Goal: Task Accomplishment & Management: Use online tool/utility

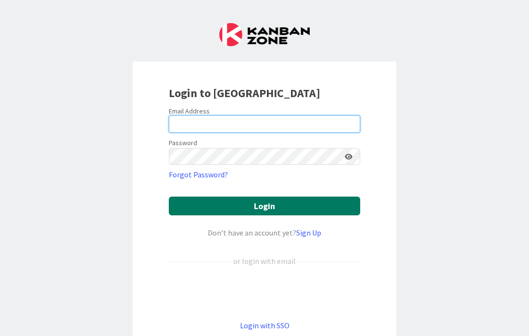
type input "[EMAIL_ADDRESS][DOMAIN_NAME]"
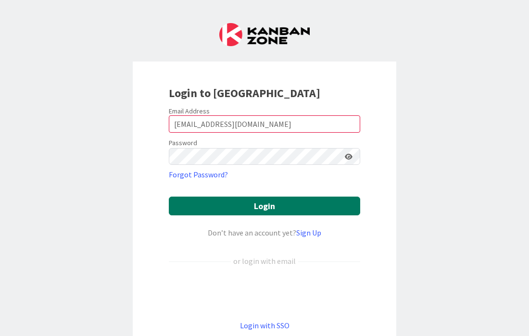
click at [255, 204] on button "Login" at bounding box center [264, 206] width 191 height 19
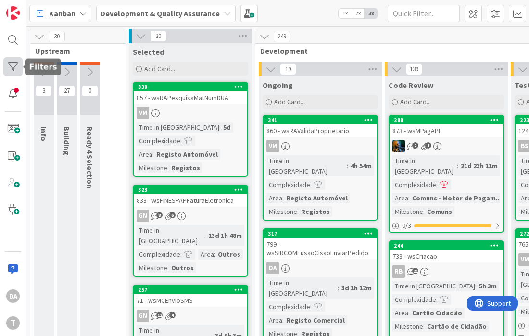
click at [13, 59] on div at bounding box center [12, 66] width 19 height 19
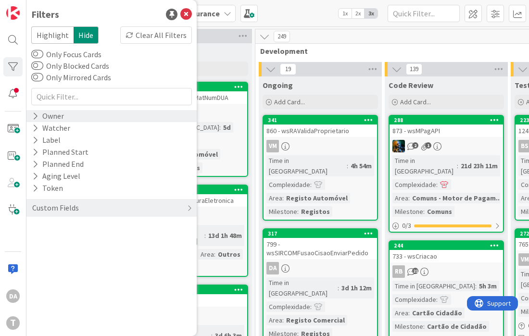
click at [35, 115] on icon at bounding box center [35, 116] width 6 height 8
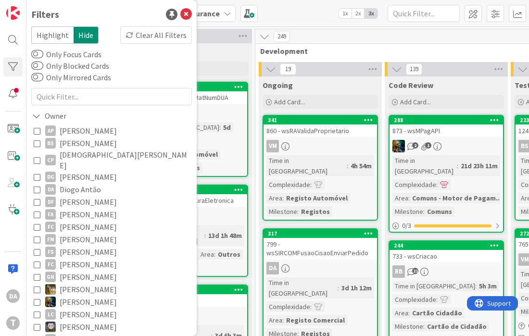
click at [35, 186] on icon at bounding box center [37, 189] width 7 height 7
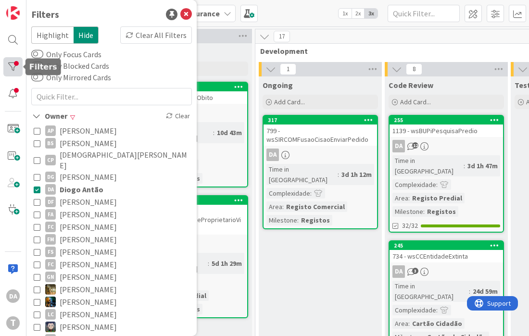
click at [12, 69] on div at bounding box center [12, 66] width 19 height 19
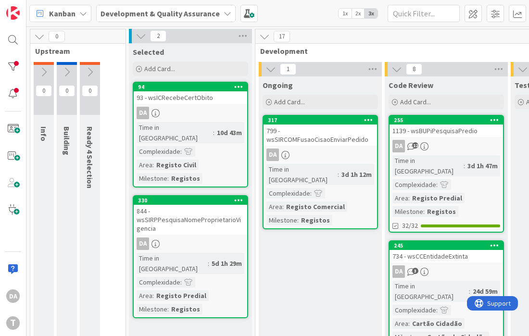
click at [358, 12] on span "2x" at bounding box center [357, 14] width 13 height 10
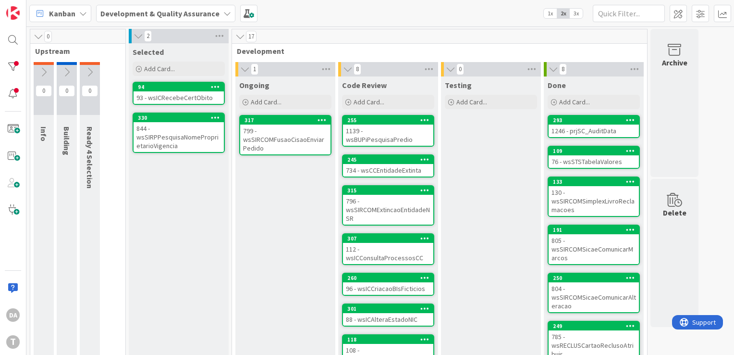
click at [274, 133] on div "799 - wsSIRCOMFusaoCisaoEnviarPedido" at bounding box center [285, 139] width 90 height 30
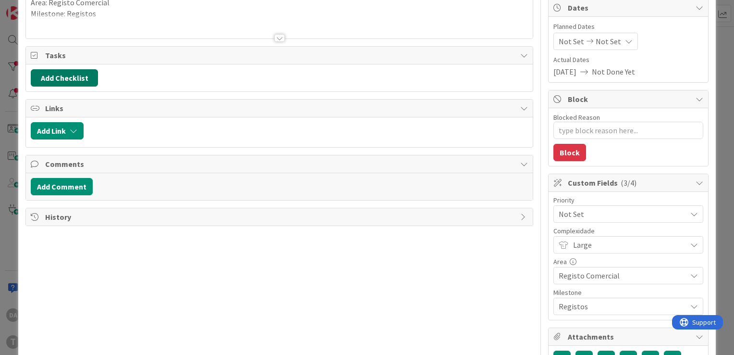
click at [66, 78] on button "Add Checklist" at bounding box center [64, 77] width 67 height 17
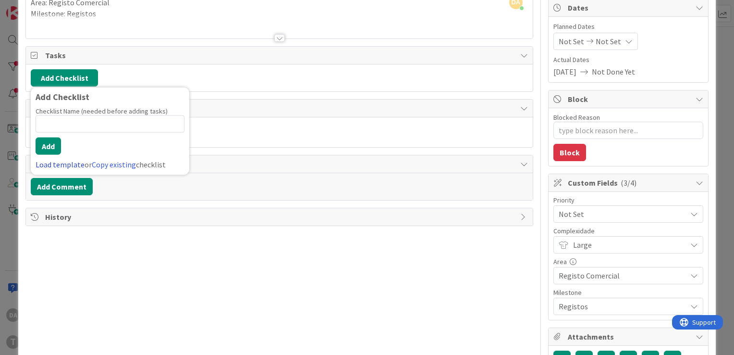
click at [54, 162] on link "Load template" at bounding box center [60, 165] width 49 height 10
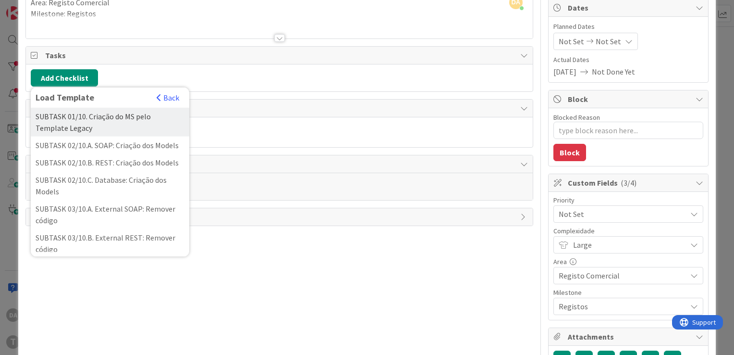
click at [111, 124] on div "SUBTASK 01/10. Criação do MS pelo Template Legacy" at bounding box center [110, 122] width 159 height 29
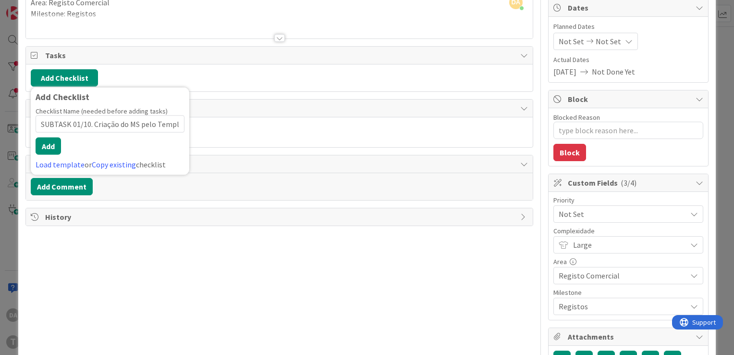
scroll to position [0, 31]
click at [50, 145] on button "Add" at bounding box center [48, 145] width 25 height 17
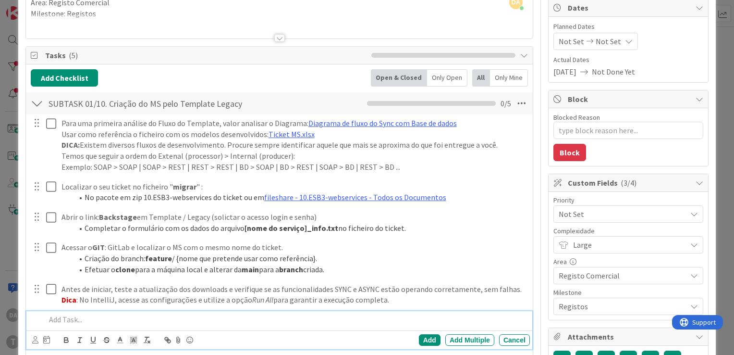
click at [38, 99] on div at bounding box center [37, 103] width 12 height 17
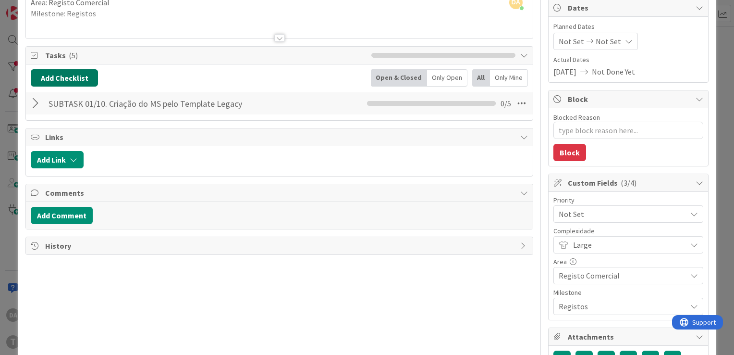
click at [66, 78] on button "Add Checklist" at bounding box center [64, 77] width 67 height 17
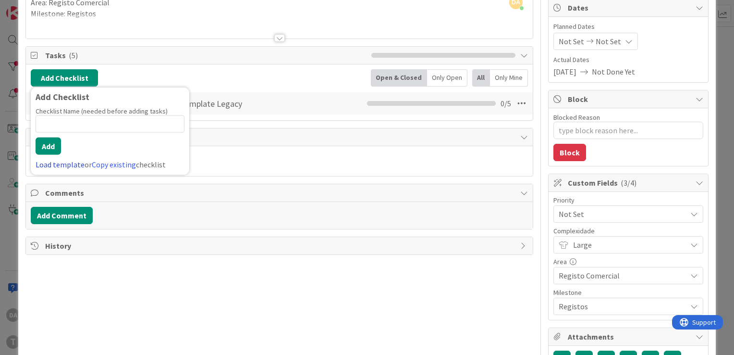
click at [69, 165] on link "Load template" at bounding box center [60, 165] width 49 height 10
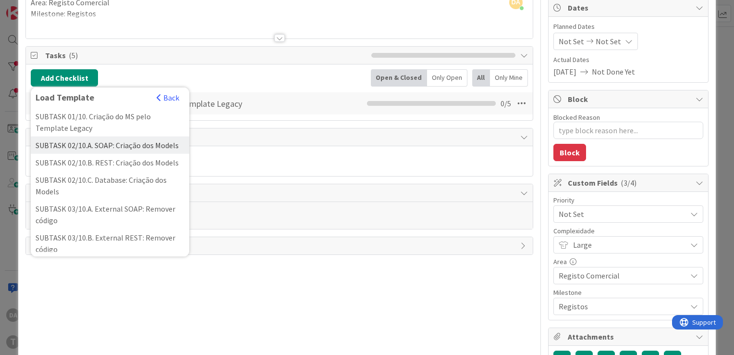
click at [75, 146] on div "SUBTASK 02/10.A. SOAP: Criação dos Models" at bounding box center [110, 144] width 159 height 17
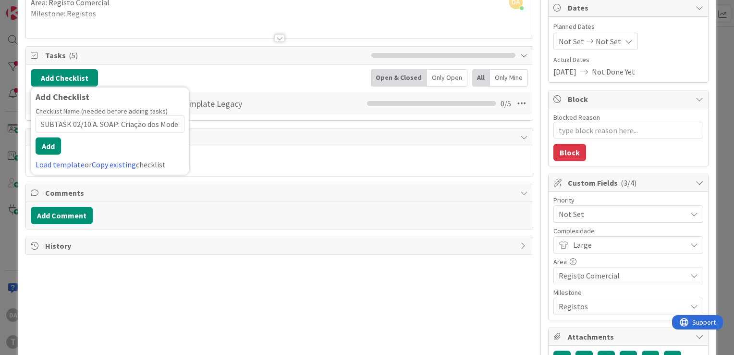
scroll to position [0, 3]
click at [52, 145] on button "Add" at bounding box center [48, 145] width 25 height 17
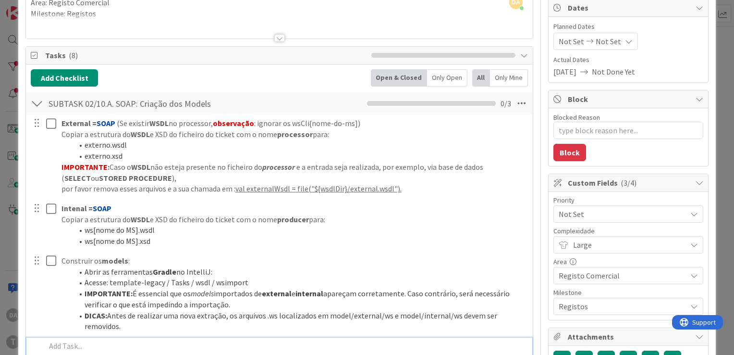
click at [37, 102] on div at bounding box center [37, 103] width 12 height 17
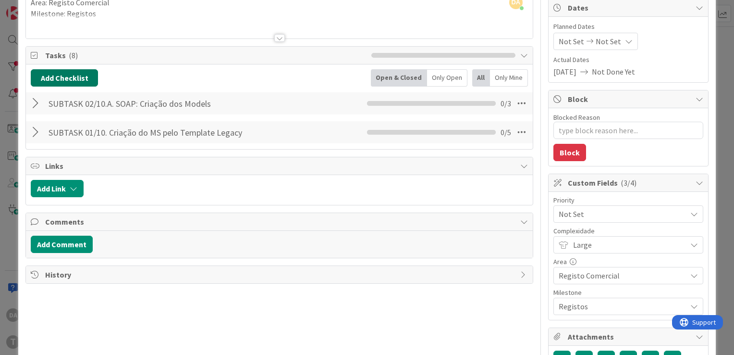
click at [62, 79] on button "Add Checklist" at bounding box center [64, 77] width 67 height 17
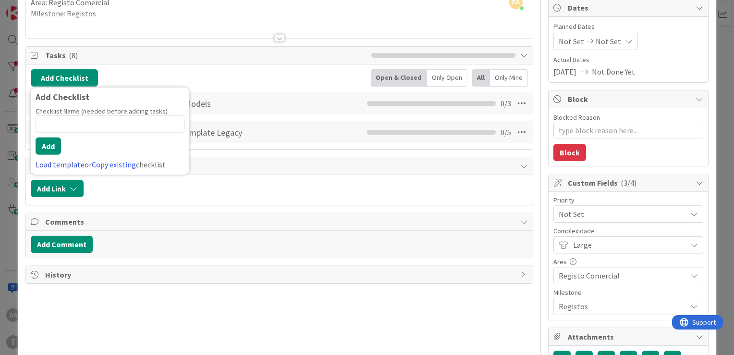
click at [69, 161] on link "Load template" at bounding box center [60, 165] width 49 height 10
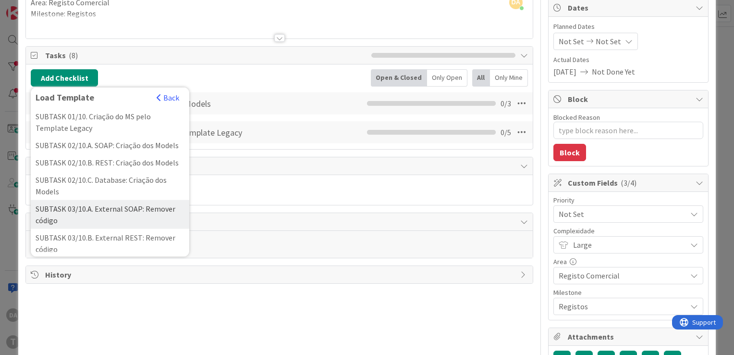
click at [75, 221] on div "SUBTASK 03/10.A. External SOAP: Remover código" at bounding box center [110, 214] width 159 height 29
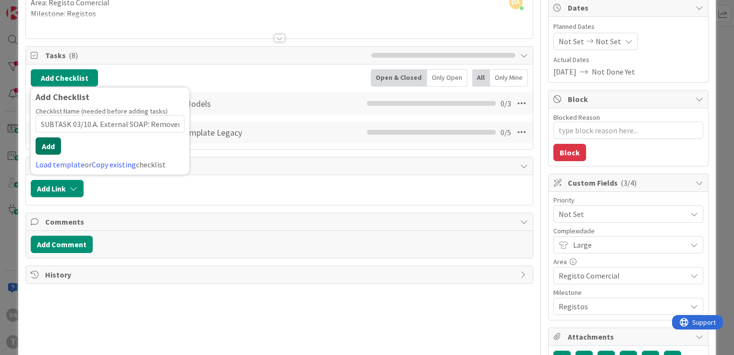
click at [47, 146] on button "Add" at bounding box center [48, 145] width 25 height 17
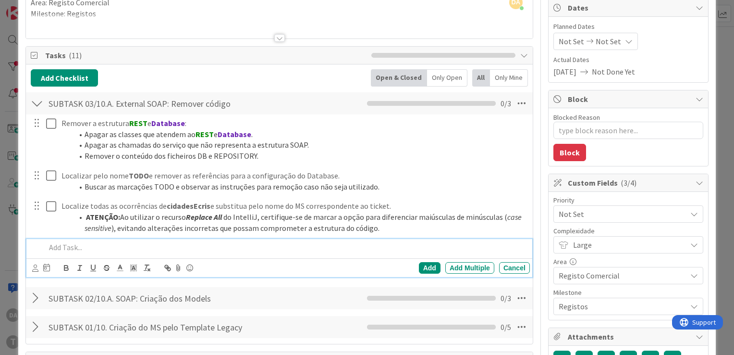
click at [35, 98] on div at bounding box center [37, 103] width 12 height 17
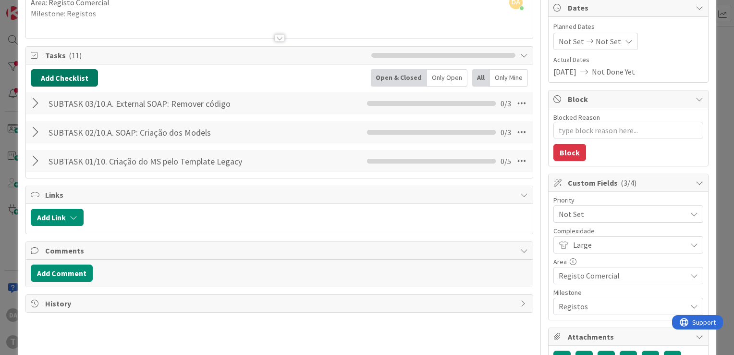
click at [46, 73] on button "Add Checklist" at bounding box center [64, 77] width 67 height 17
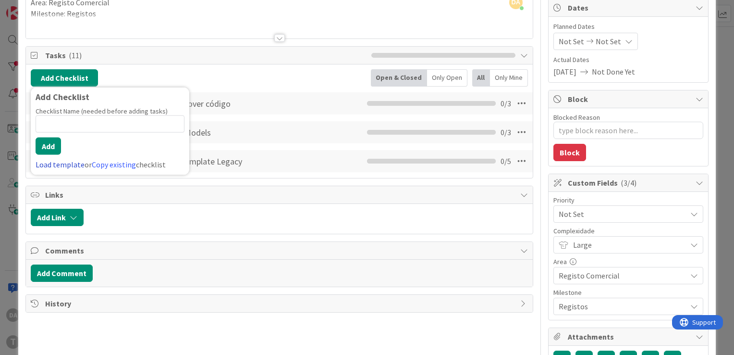
click at [59, 164] on link "Load template" at bounding box center [60, 165] width 49 height 10
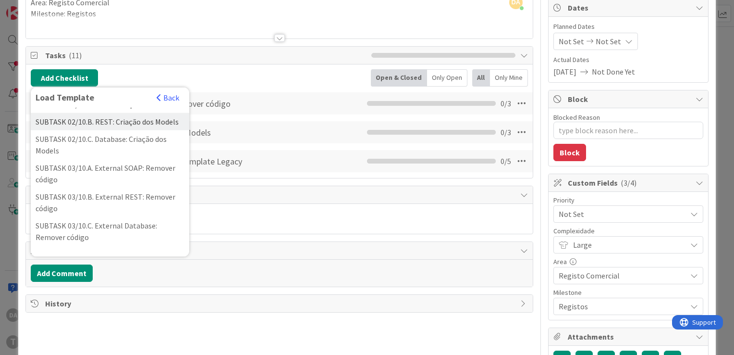
scroll to position [144, 0]
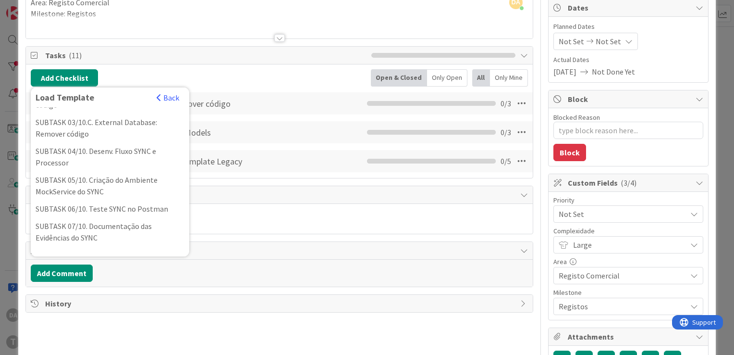
click at [69, 166] on div "SUBTASK 04/10. Desenv. Fluxo SYNC e Processor" at bounding box center [110, 156] width 159 height 29
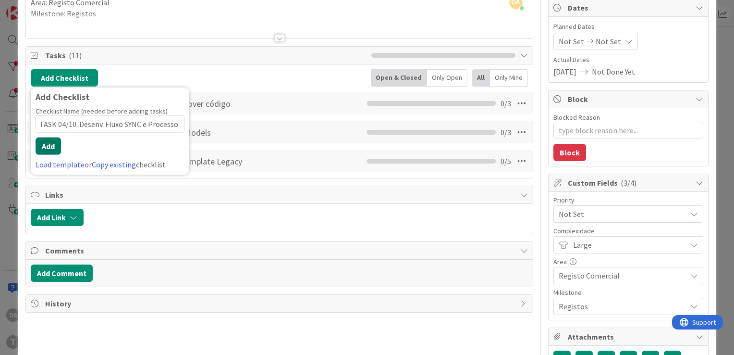
scroll to position [0, 0]
click at [56, 143] on button "Add" at bounding box center [48, 145] width 25 height 17
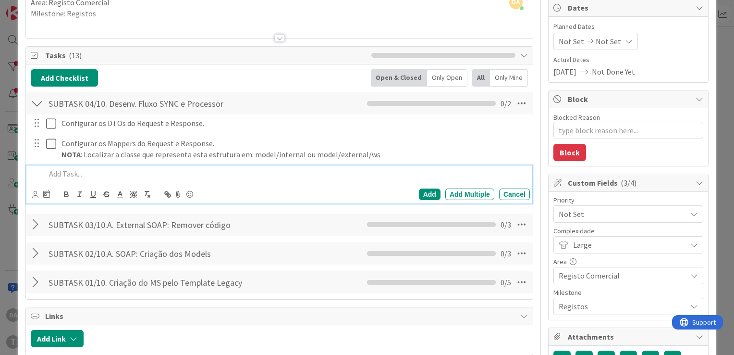
click at [37, 100] on div at bounding box center [37, 103] width 12 height 17
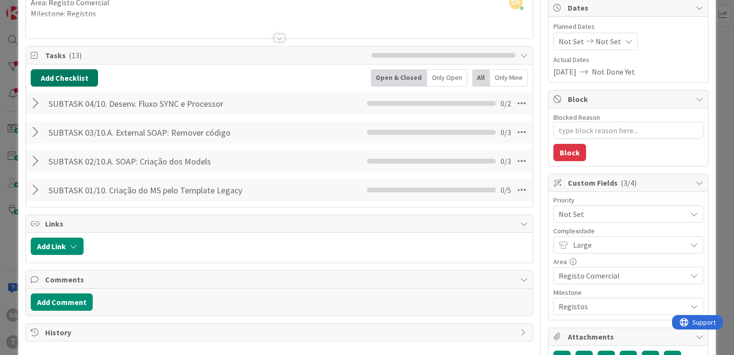
click at [50, 74] on button "Add Checklist" at bounding box center [64, 77] width 67 height 17
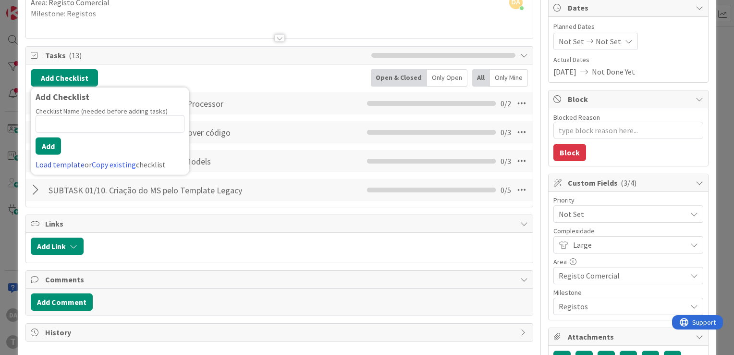
click at [53, 164] on link "Load template" at bounding box center [60, 165] width 49 height 10
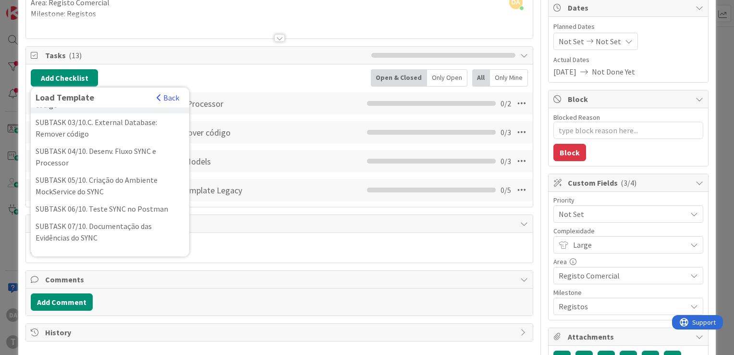
scroll to position [192, 0]
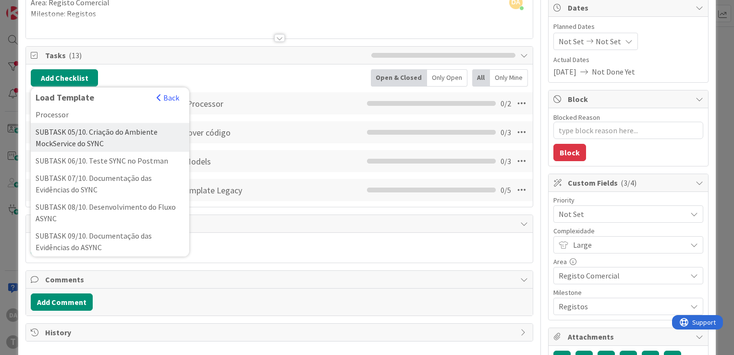
click at [74, 146] on div "SUBTASK 05/10. Criação do Ambiente MockService do SYNC" at bounding box center [110, 137] width 159 height 29
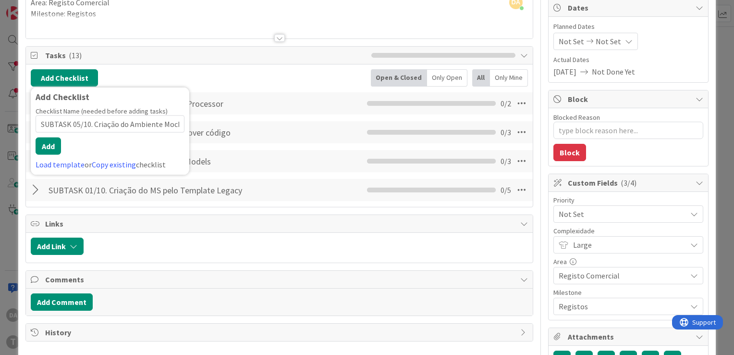
scroll to position [0, 51]
click at [56, 145] on button "Add" at bounding box center [48, 145] width 25 height 17
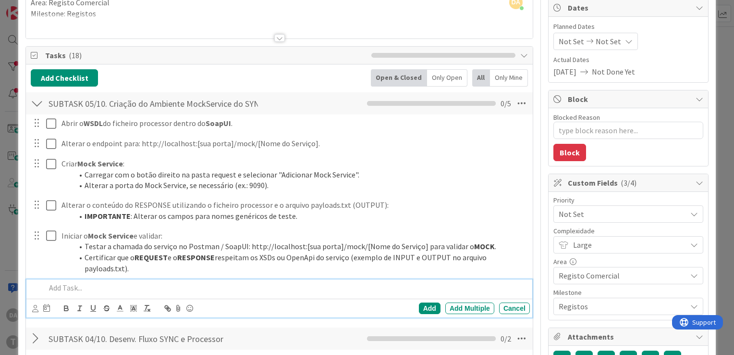
click at [35, 104] on div at bounding box center [37, 103] width 12 height 17
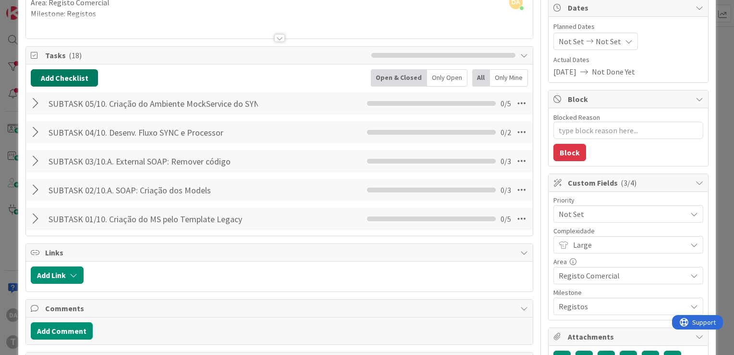
click at [60, 74] on button "Add Checklist" at bounding box center [64, 77] width 67 height 17
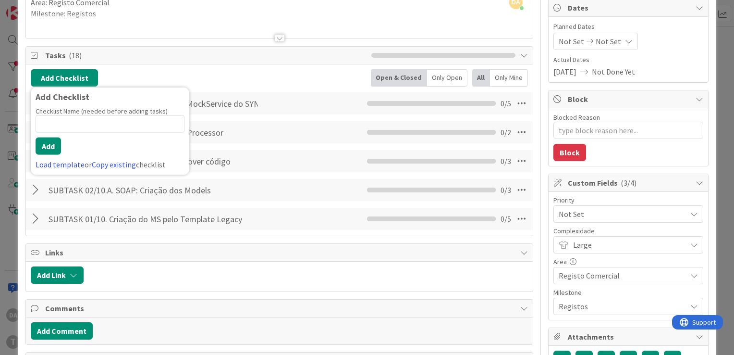
click at [54, 166] on link "Load template" at bounding box center [60, 165] width 49 height 10
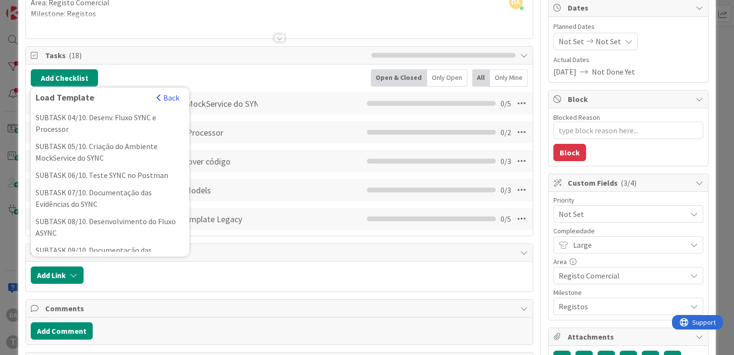
scroll to position [192, 0]
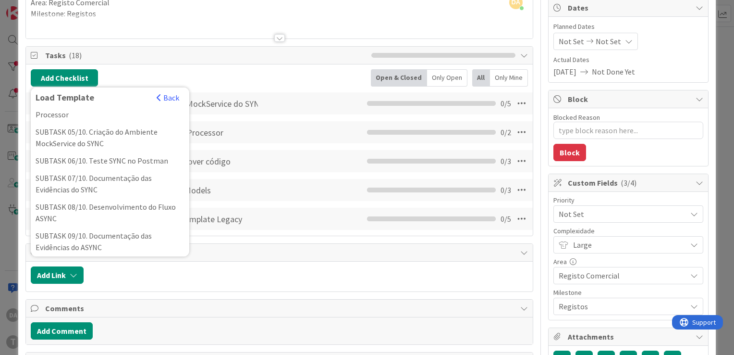
click at [56, 169] on div "SUBTASK 06/10. Teste SYNC no Postman" at bounding box center [110, 160] width 159 height 17
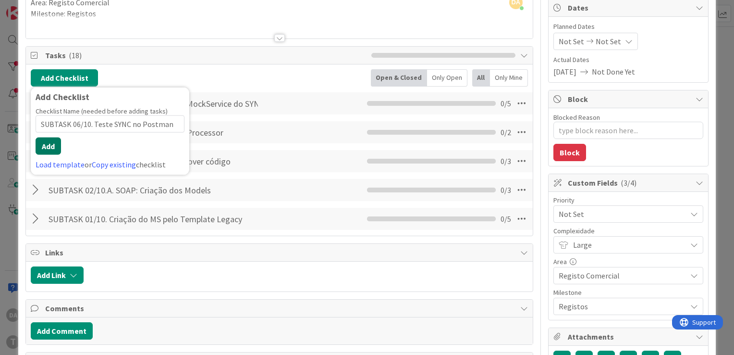
click at [51, 143] on button "Add" at bounding box center [48, 145] width 25 height 17
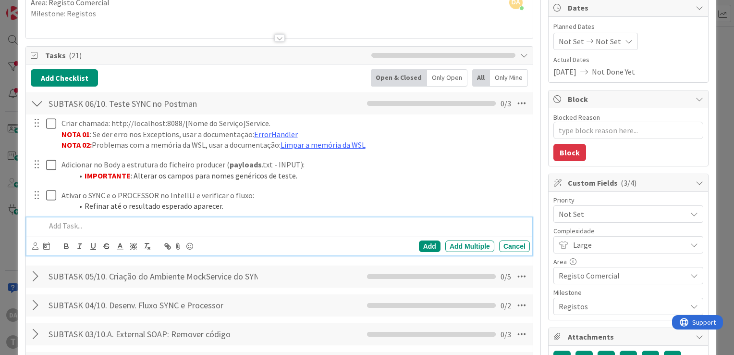
click at [35, 102] on div at bounding box center [37, 103] width 12 height 17
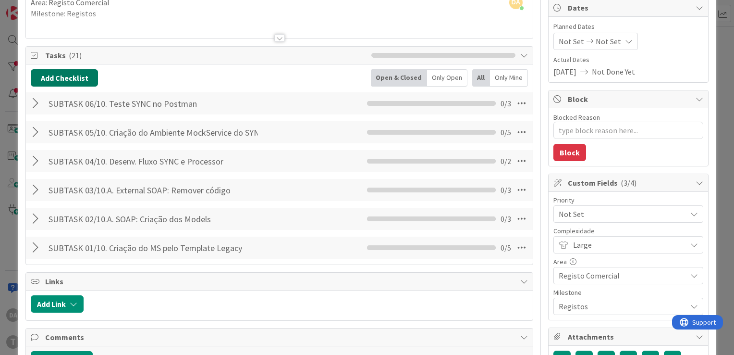
click at [52, 75] on button "Add Checklist" at bounding box center [64, 77] width 67 height 17
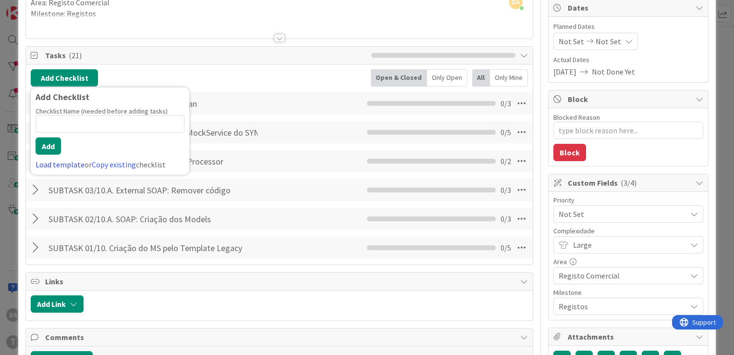
click at [61, 161] on link "Load template" at bounding box center [60, 165] width 49 height 10
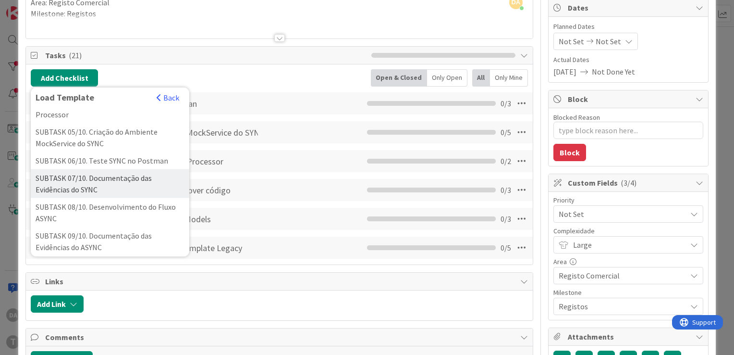
click at [67, 186] on div "SUBTASK 07/10. Documentação das Evidências do SYNC" at bounding box center [110, 183] width 159 height 29
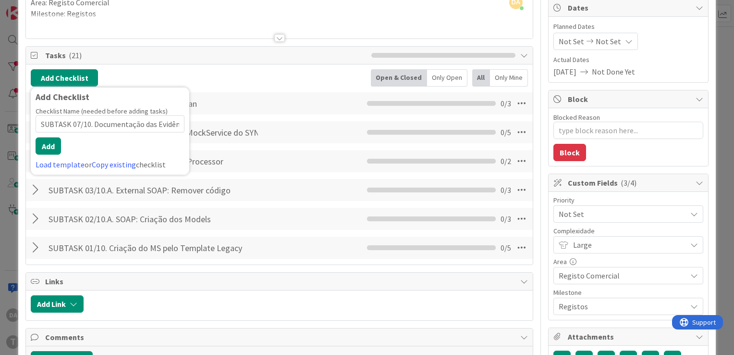
scroll to position [0, 40]
click at [49, 139] on button "Add" at bounding box center [48, 145] width 25 height 17
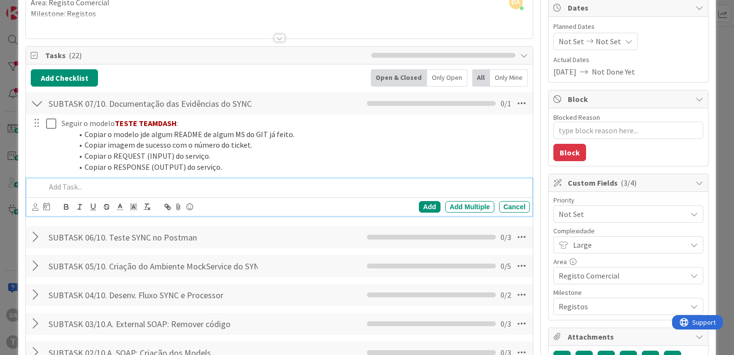
click at [40, 101] on div at bounding box center [37, 103] width 12 height 17
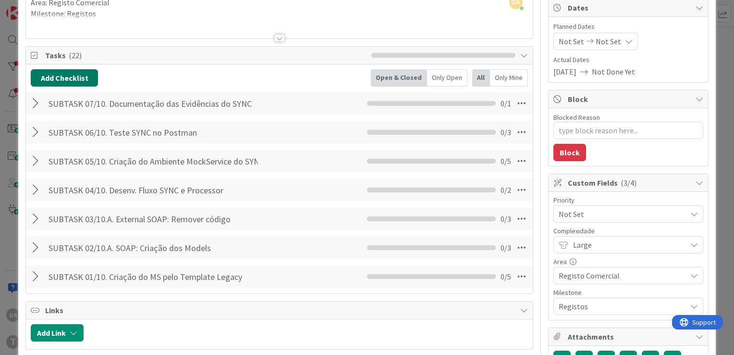
click at [63, 74] on button "Add Checklist" at bounding box center [64, 77] width 67 height 17
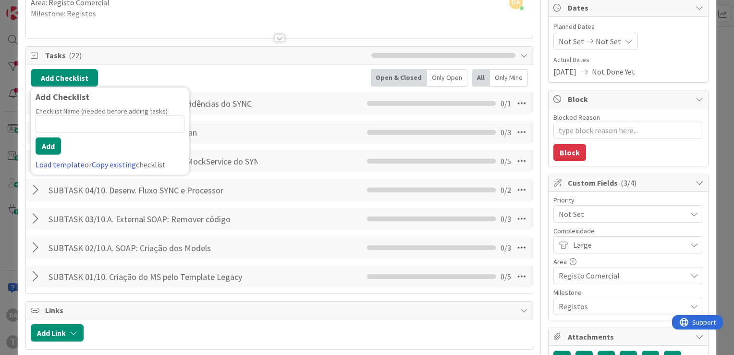
click at [69, 160] on link "Load template" at bounding box center [60, 165] width 49 height 10
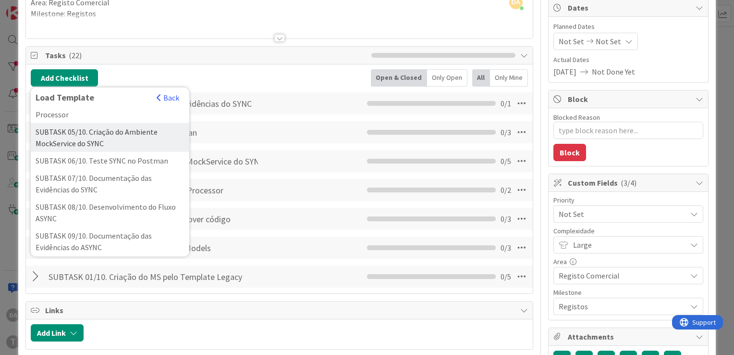
scroll to position [240, 0]
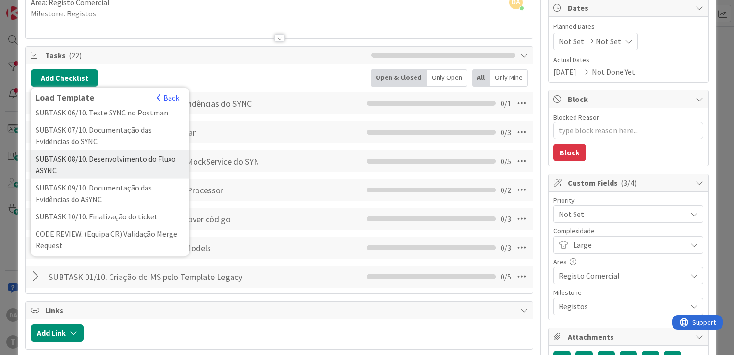
click at [78, 173] on div "SUBTASK 08/10. Desenvolvimento do Fluxo ASYNC" at bounding box center [110, 164] width 159 height 29
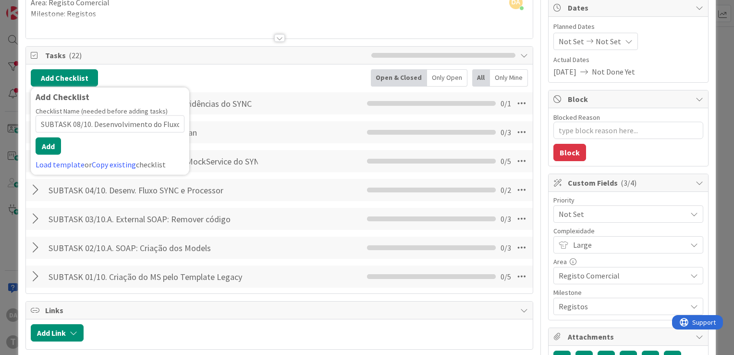
scroll to position [0, 22]
click at [52, 141] on button "Add" at bounding box center [48, 145] width 25 height 17
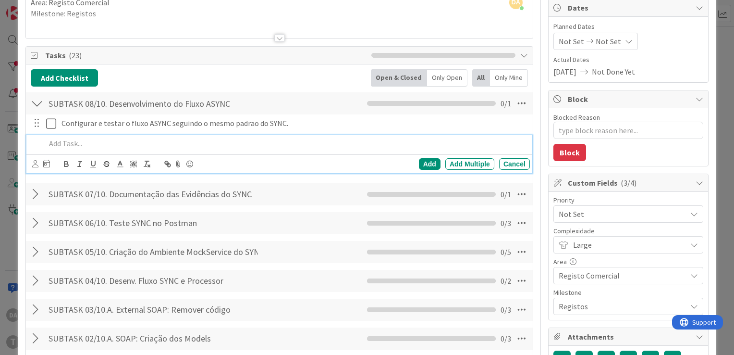
click at [37, 102] on div at bounding box center [37, 103] width 12 height 17
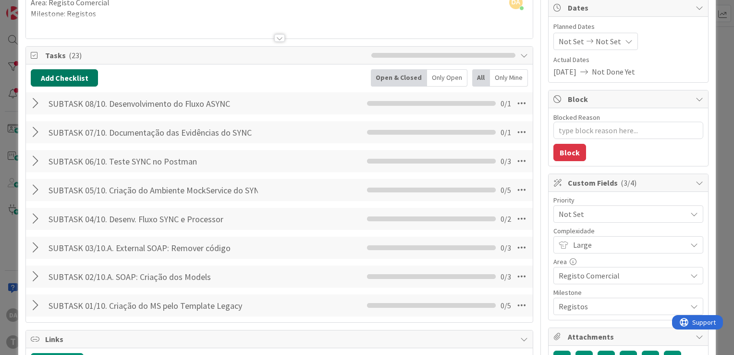
click at [54, 75] on button "Add Checklist" at bounding box center [64, 77] width 67 height 17
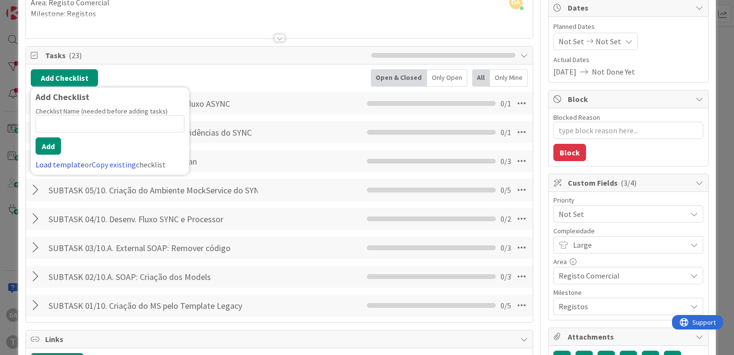
click at [65, 161] on link "Load template" at bounding box center [60, 165] width 49 height 10
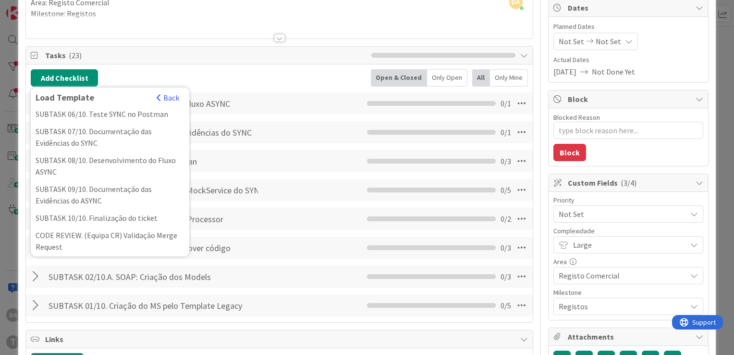
scroll to position [240, 0]
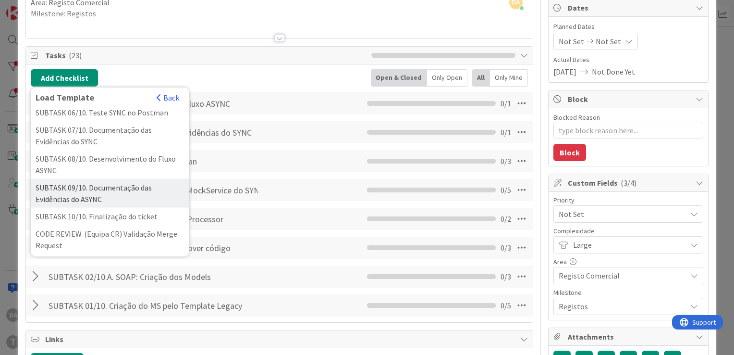
click at [74, 193] on div "SUBTASK 09/10. Documentação das Evidências do ASYNC" at bounding box center [110, 193] width 159 height 29
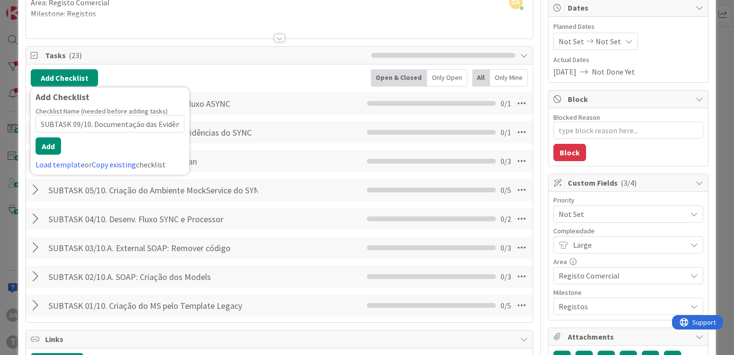
scroll to position [0, 44]
click at [48, 141] on button "Add" at bounding box center [48, 145] width 25 height 17
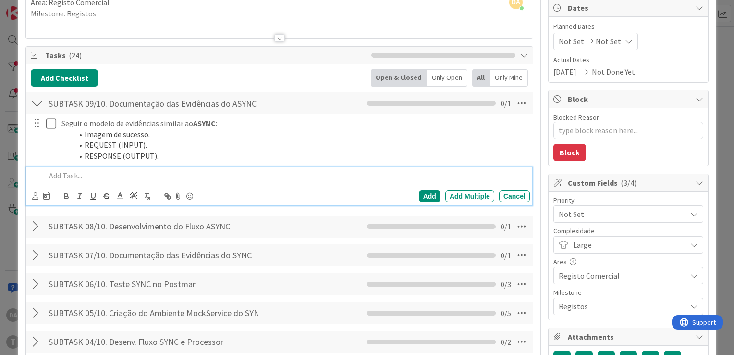
click at [40, 101] on div at bounding box center [37, 103] width 12 height 17
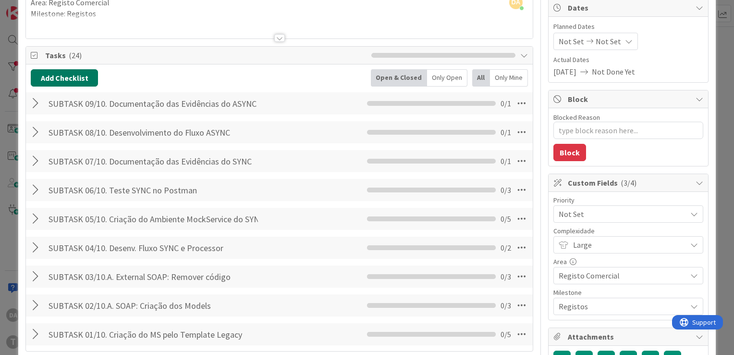
click at [58, 71] on button "Add Checklist" at bounding box center [64, 77] width 67 height 17
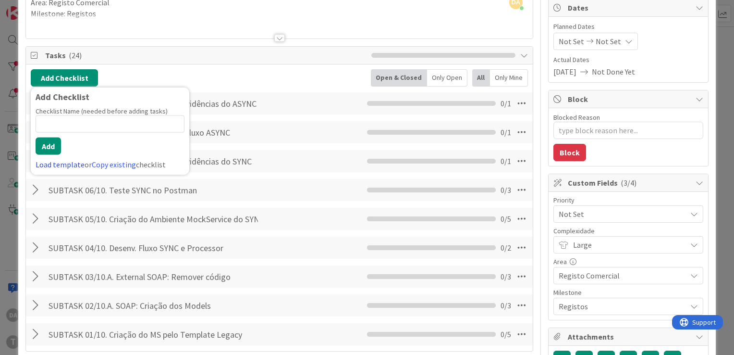
click at [69, 163] on link "Load template" at bounding box center [60, 165] width 49 height 10
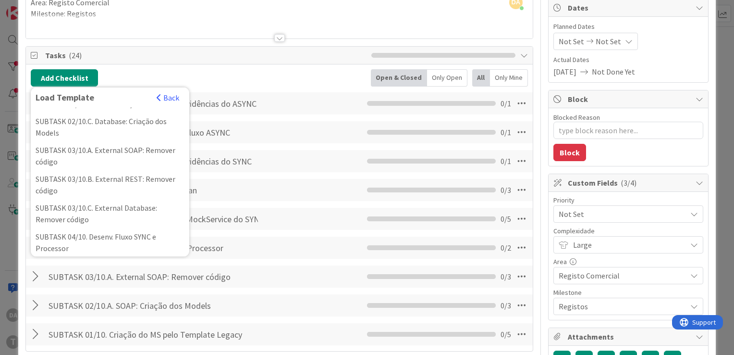
scroll to position [240, 0]
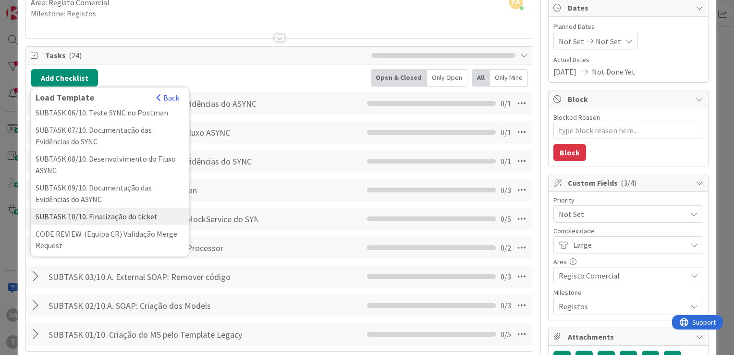
click at [106, 225] on div "SUBTASK 10/10. Finalização do ticket" at bounding box center [110, 216] width 159 height 17
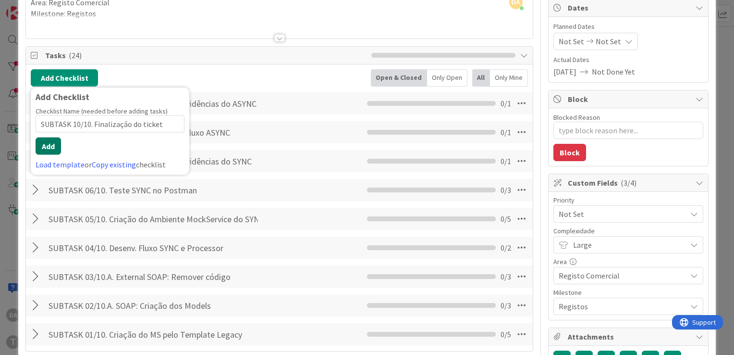
click at [48, 144] on button "Add" at bounding box center [48, 145] width 25 height 17
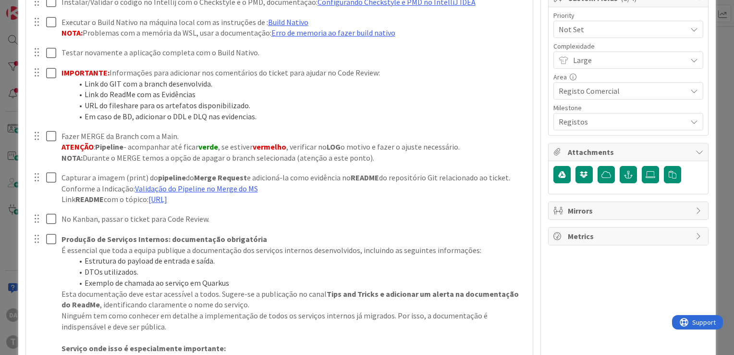
scroll to position [155, 0]
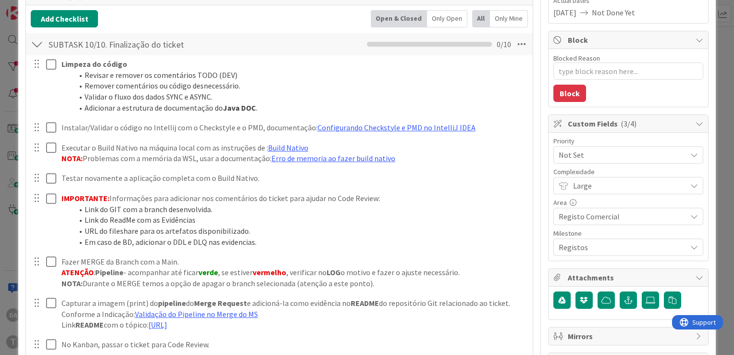
click at [39, 43] on div at bounding box center [37, 44] width 12 height 17
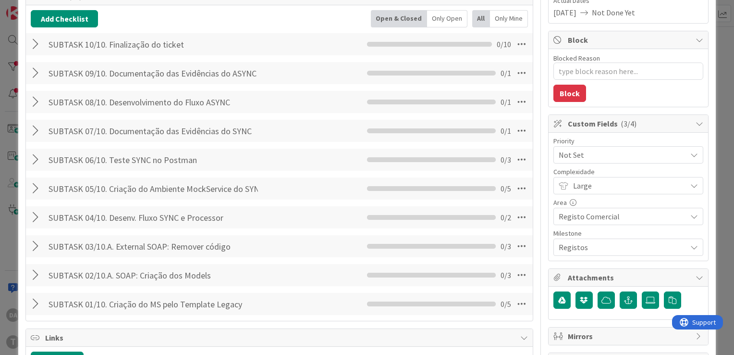
scroll to position [274, 0]
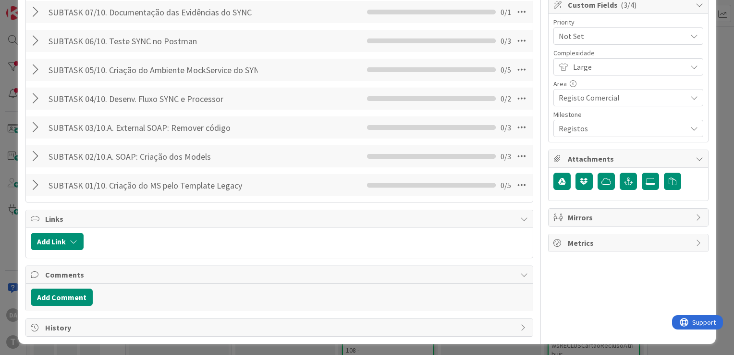
click at [33, 184] on div at bounding box center [37, 184] width 12 height 17
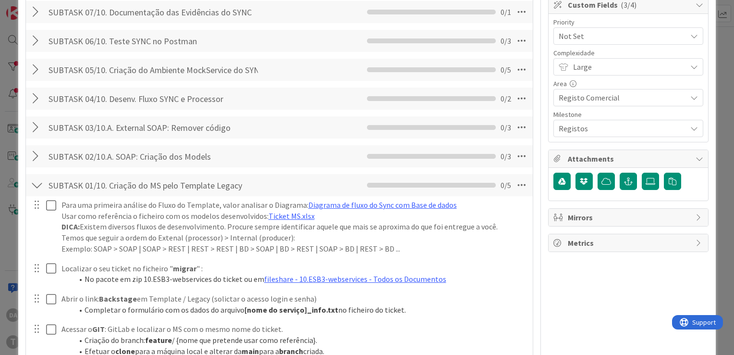
scroll to position [418, 0]
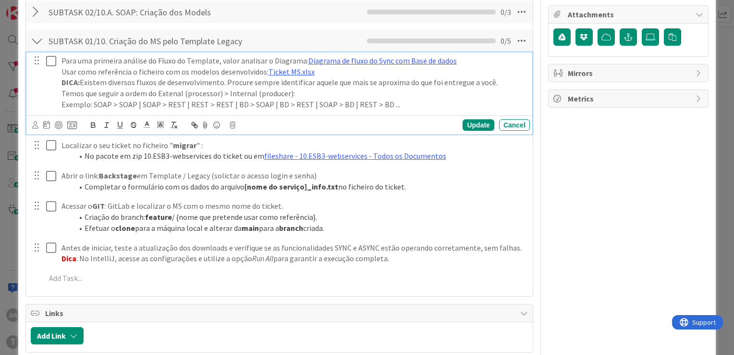
click at [50, 62] on icon at bounding box center [53, 61] width 14 height 12
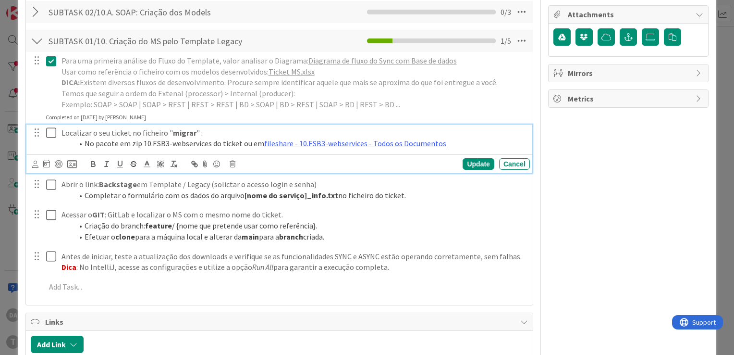
click at [51, 134] on icon at bounding box center [53, 133] width 14 height 12
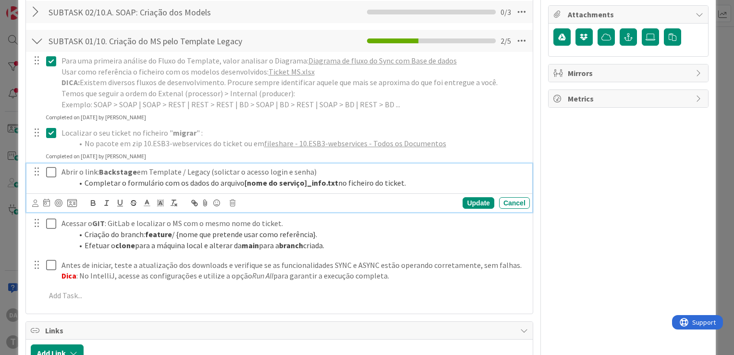
click at [49, 173] on icon at bounding box center [53, 172] width 14 height 12
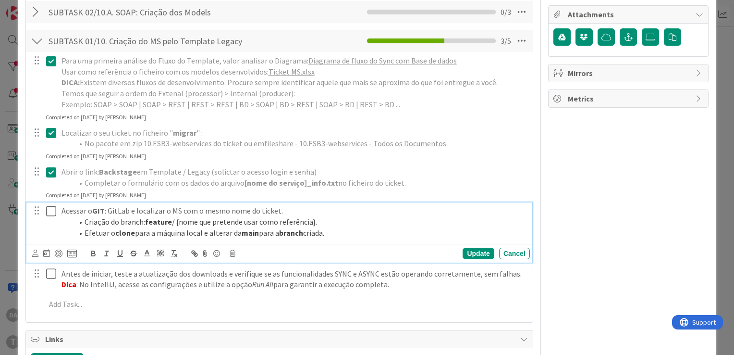
click at [49, 212] on icon at bounding box center [53, 211] width 14 height 12
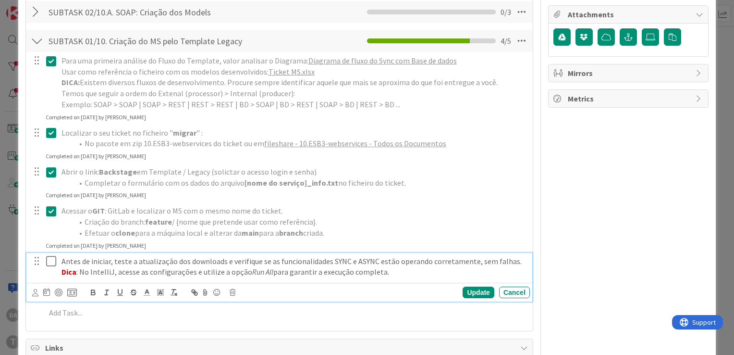
click at [51, 260] on icon at bounding box center [53, 261] width 14 height 12
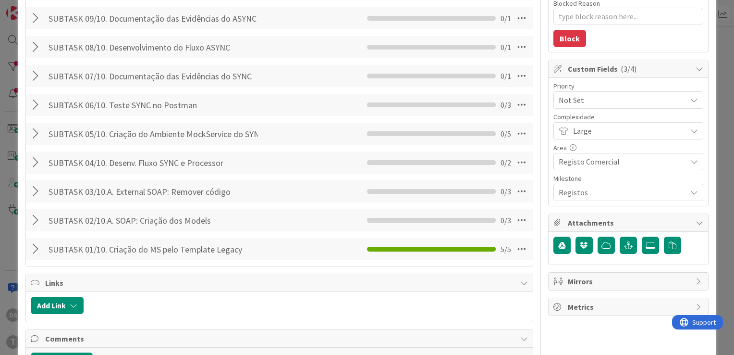
scroll to position [178, 0]
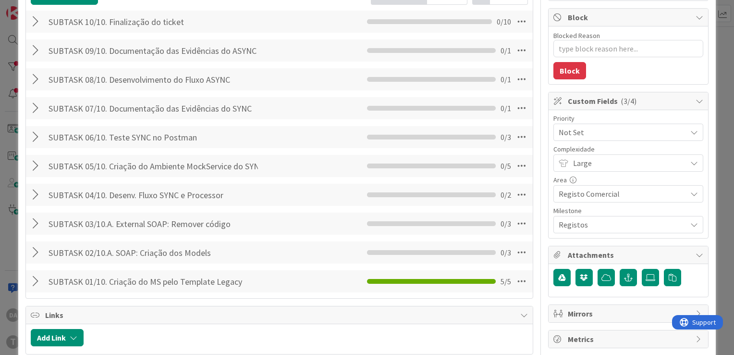
click at [35, 253] on div at bounding box center [37, 252] width 12 height 17
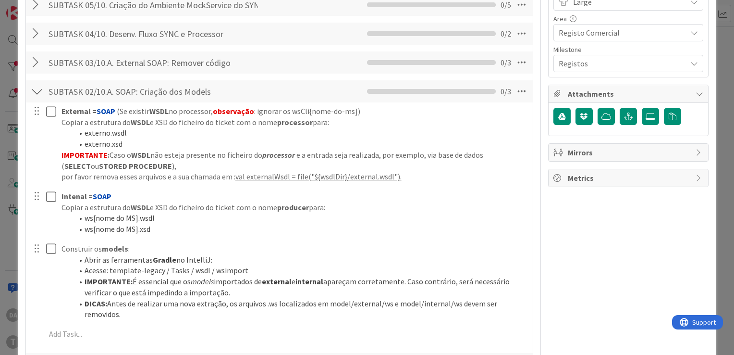
scroll to position [370, 0]
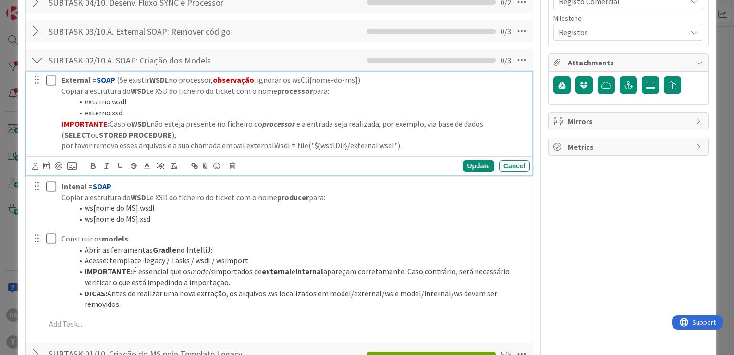
click at [47, 81] on icon at bounding box center [53, 80] width 14 height 12
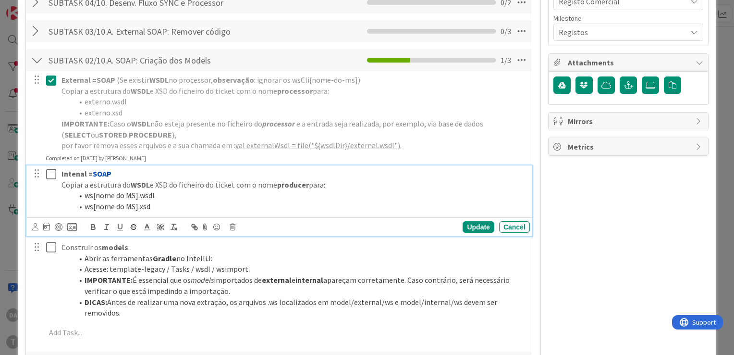
click at [51, 172] on icon at bounding box center [53, 174] width 14 height 12
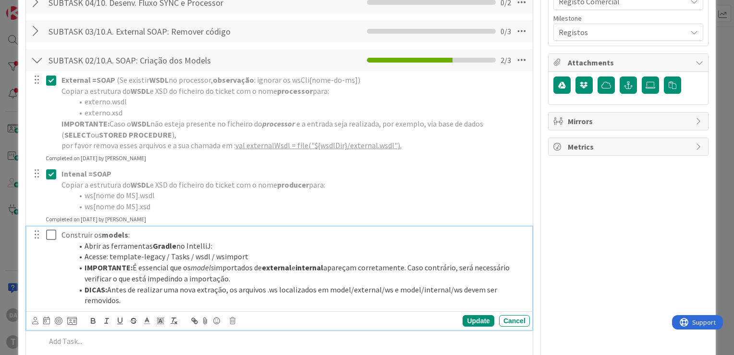
click at [52, 232] on icon at bounding box center [53, 235] width 14 height 12
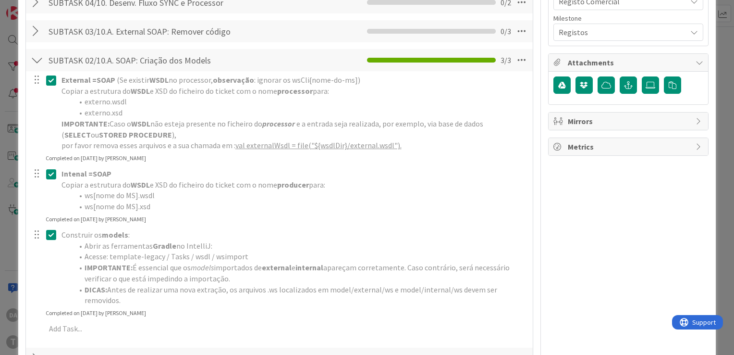
scroll to position [274, 0]
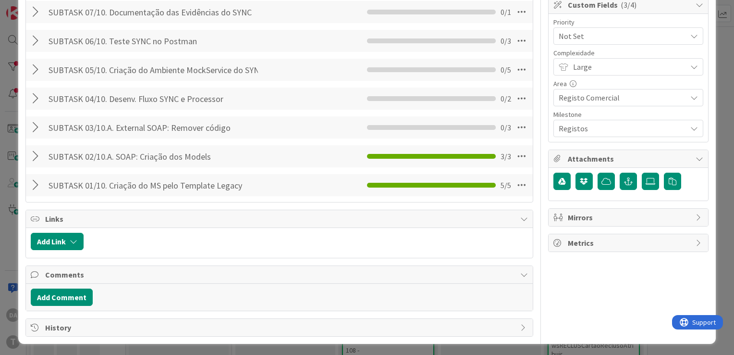
click at [35, 126] on div at bounding box center [37, 127] width 12 height 17
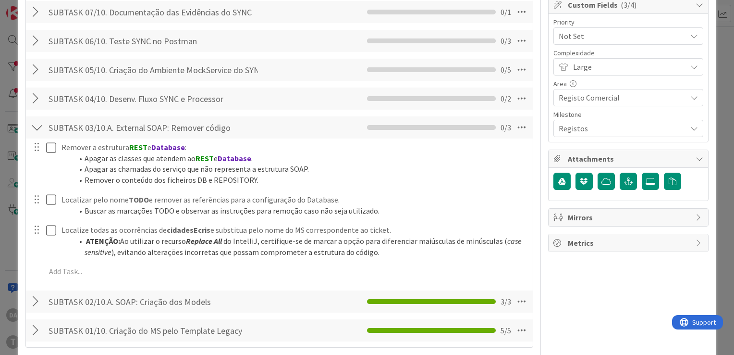
scroll to position [370, 0]
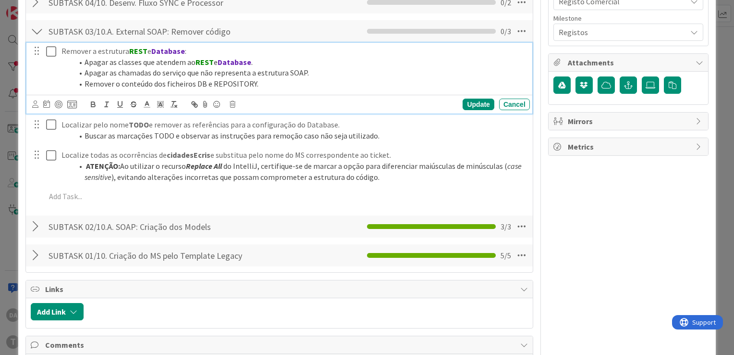
click at [50, 49] on icon at bounding box center [53, 52] width 14 height 12
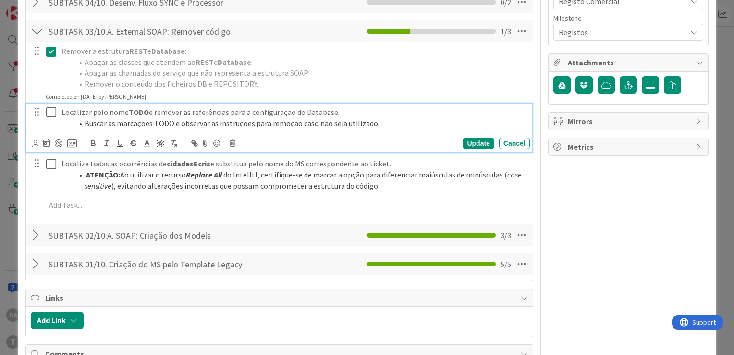
click at [47, 111] on icon at bounding box center [53, 112] width 14 height 12
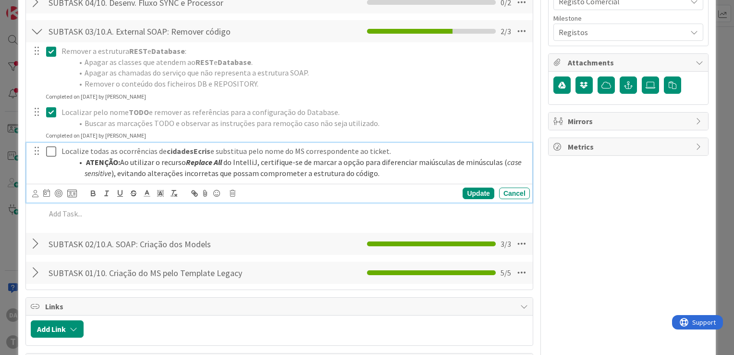
click at [49, 153] on icon at bounding box center [53, 152] width 14 height 12
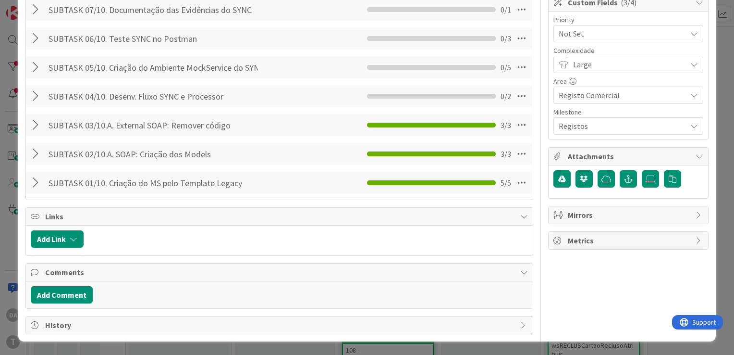
scroll to position [274, 0]
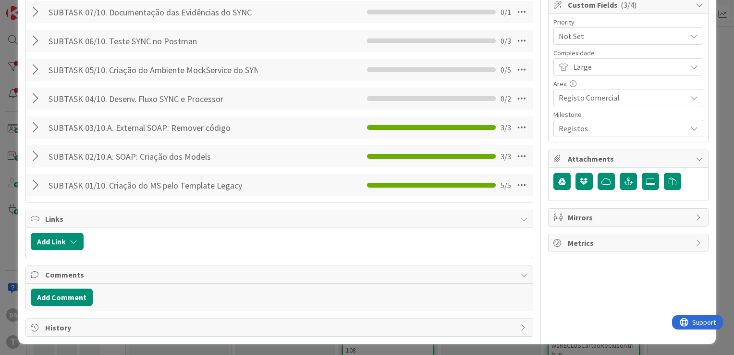
click at [40, 98] on div at bounding box center [37, 98] width 12 height 17
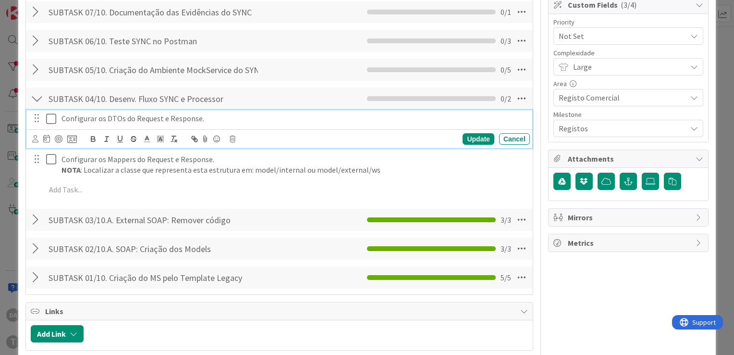
click at [52, 119] on icon at bounding box center [53, 119] width 14 height 12
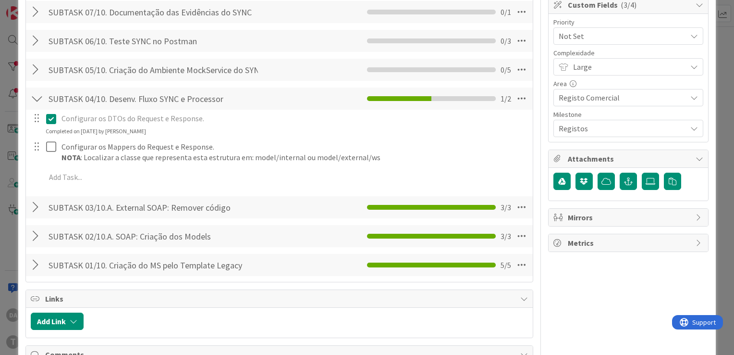
type textarea "x"
click at [34, 68] on div at bounding box center [37, 69] width 12 height 17
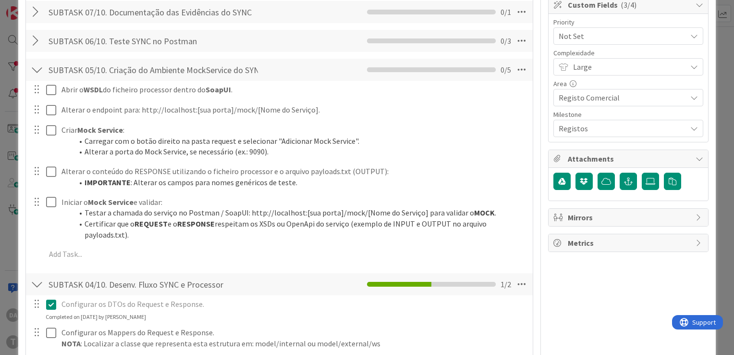
click at [34, 68] on div at bounding box center [37, 69] width 12 height 17
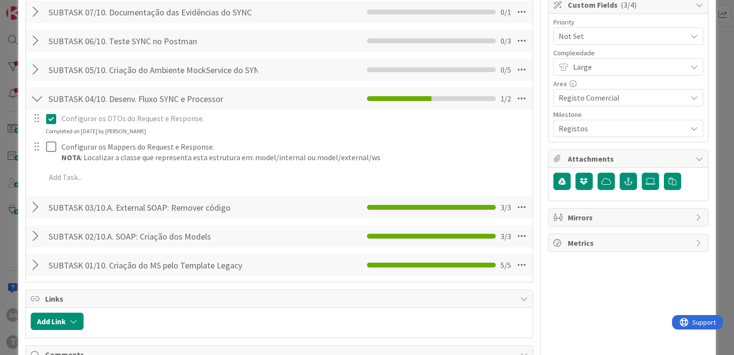
click at [35, 99] on div at bounding box center [37, 98] width 12 height 17
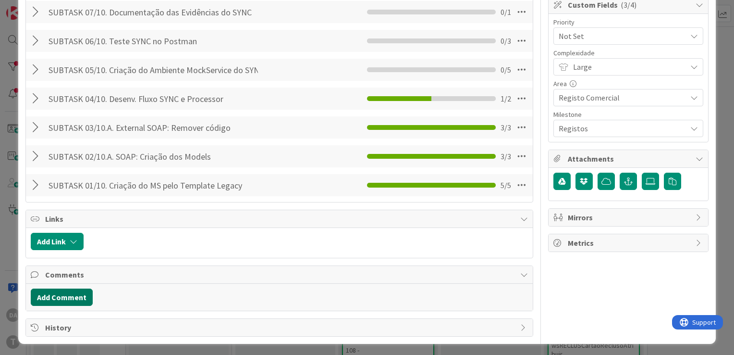
click at [73, 293] on button "Add Comment" at bounding box center [62, 296] width 62 height 17
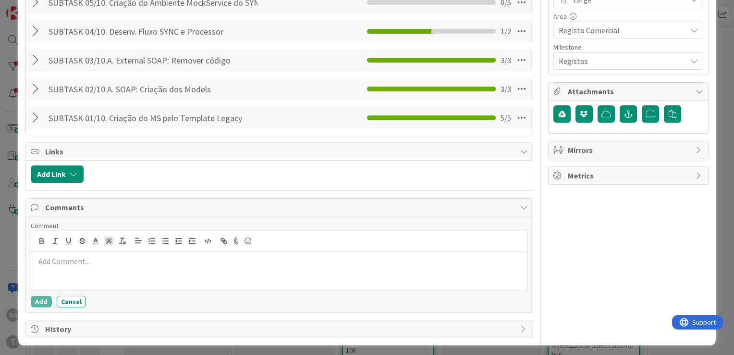
scroll to position [343, 0]
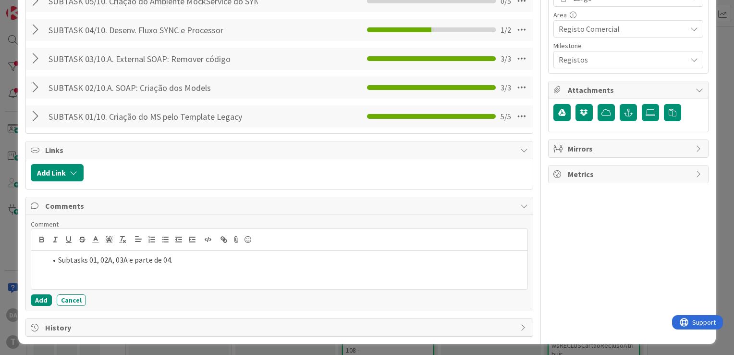
click at [235, 259] on li "Subtasks 01, 02A, 03A e parte de 04." at bounding box center [285, 259] width 477 height 11
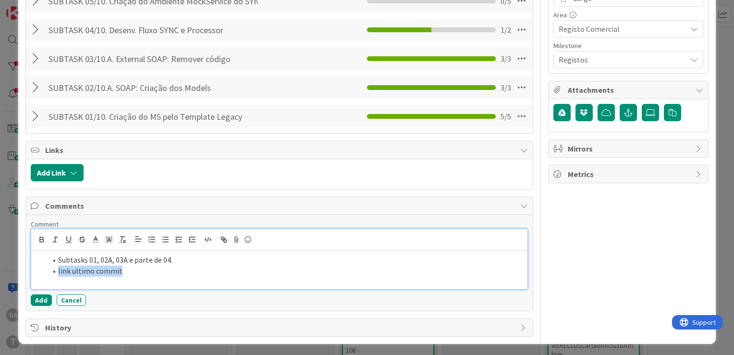
drag, startPoint x: 122, startPoint y: 266, endPoint x: 56, endPoint y: 270, distance: 66.4
click at [56, 270] on li "link ultimo commit" at bounding box center [285, 270] width 477 height 11
click at [223, 238] on icon "button" at bounding box center [222, 237] width 3 height 3
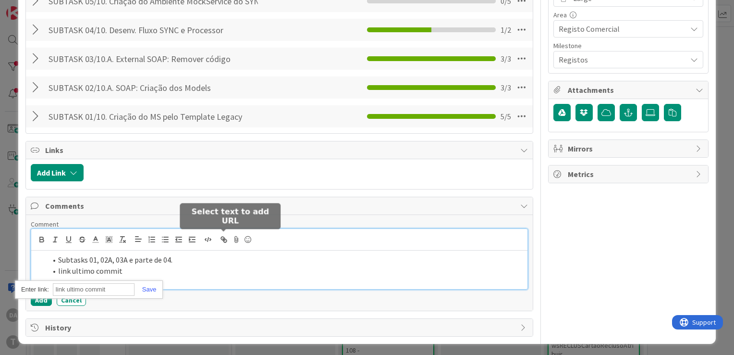
paste input "[URL]"
type input "[URL]"
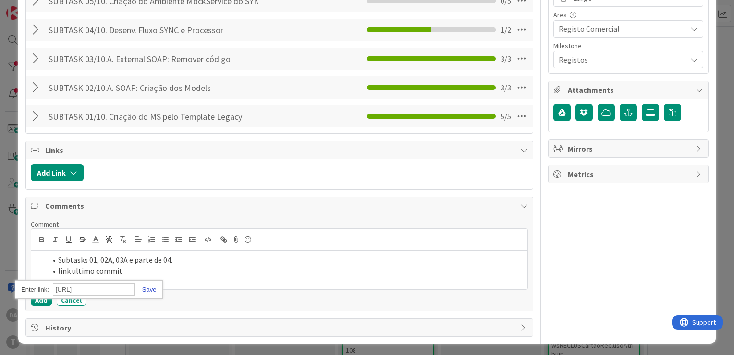
click at [151, 287] on link at bounding box center [146, 288] width 22 height 7
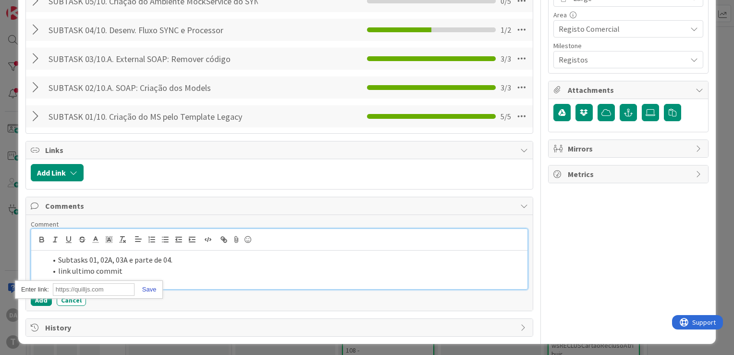
scroll to position [0, 0]
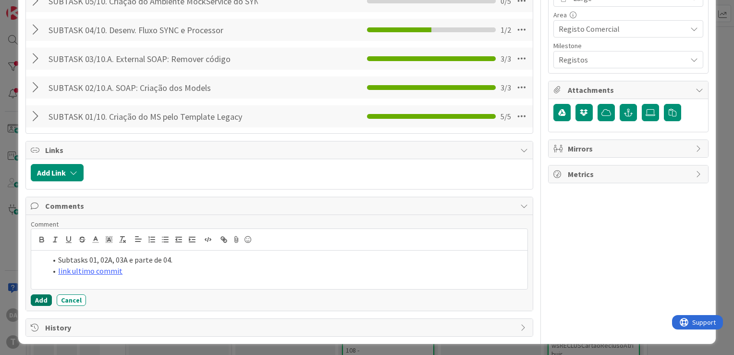
click at [42, 297] on button "Add" at bounding box center [41, 300] width 21 height 12
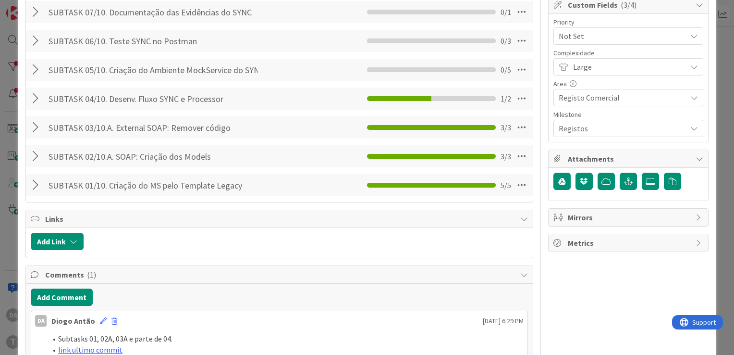
scroll to position [343, 0]
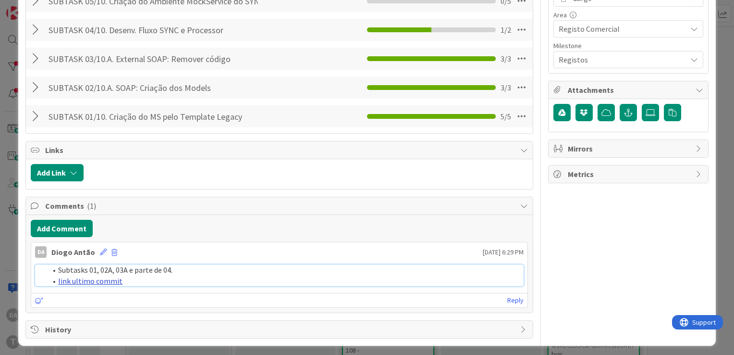
click at [105, 280] on link "link ultimo commit" at bounding box center [90, 281] width 64 height 10
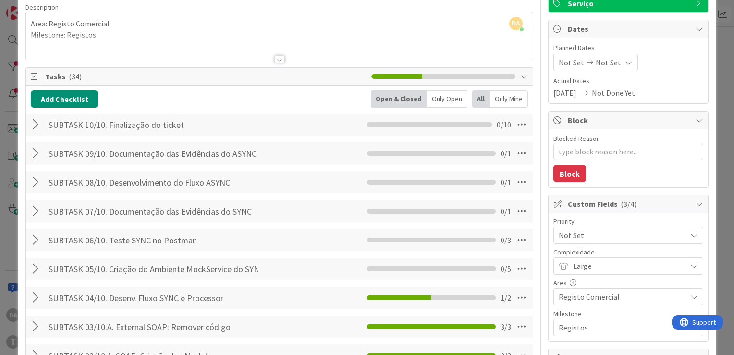
scroll to position [0, 0]
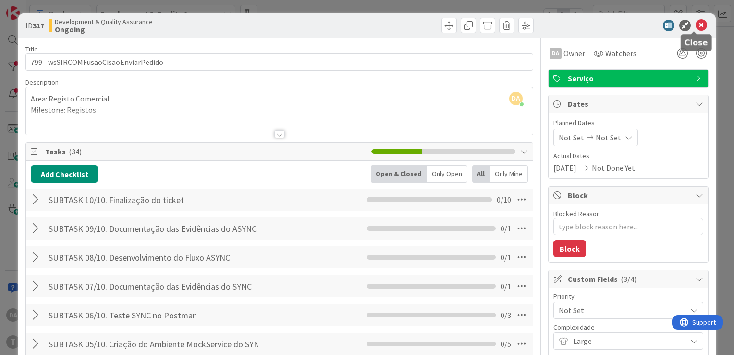
click at [399, 23] on icon at bounding box center [702, 26] width 12 height 12
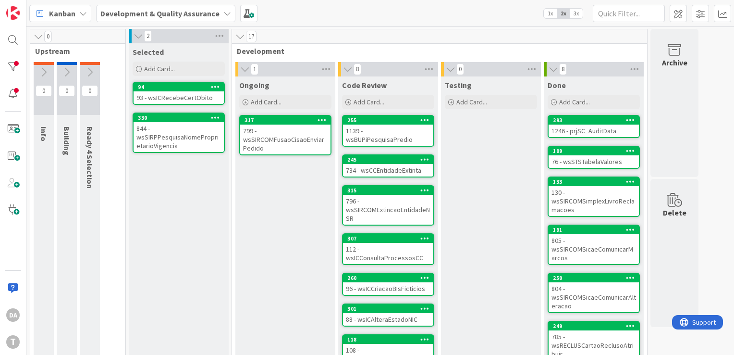
click at [273, 143] on div "799 - wsSIRCOMFusaoCisaoEnviarPedido" at bounding box center [285, 139] width 90 height 30
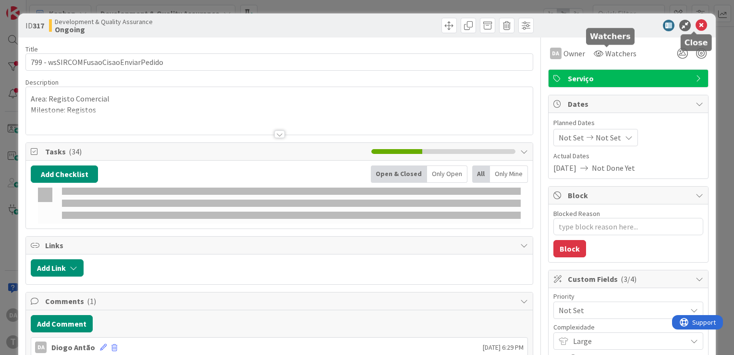
type textarea "x"
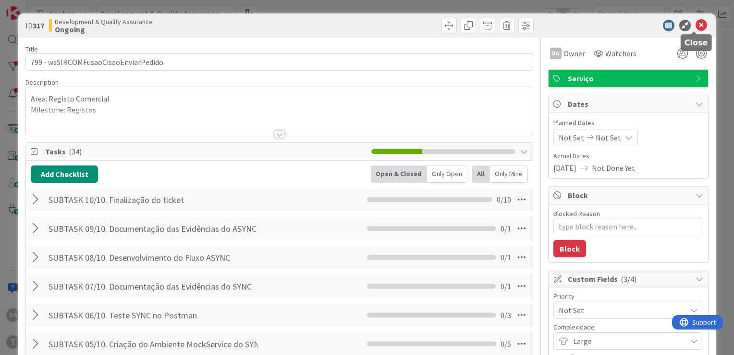
click at [399, 25] on icon at bounding box center [702, 26] width 12 height 12
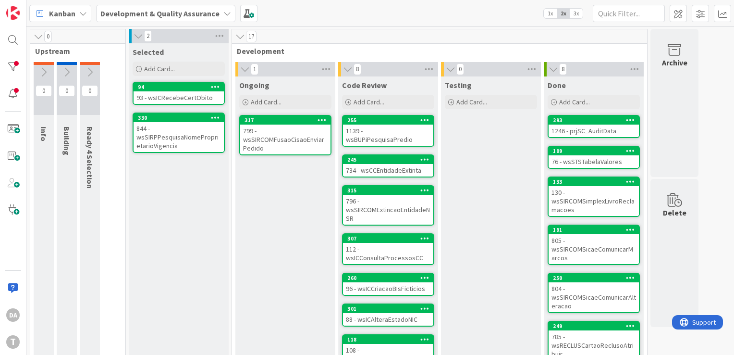
click at [399, 14] on span "1x" at bounding box center [550, 14] width 13 height 10
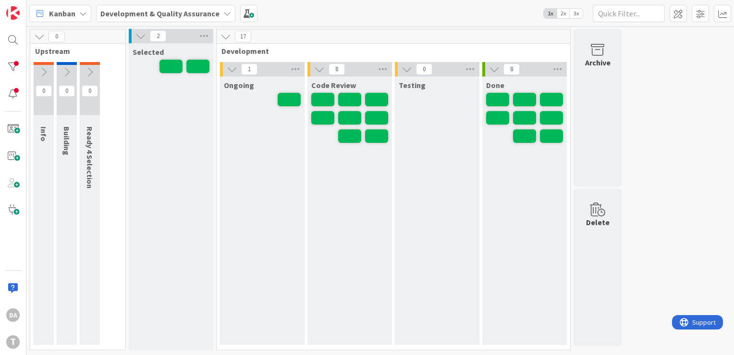
click at [399, 15] on span "3x" at bounding box center [576, 14] width 13 height 10
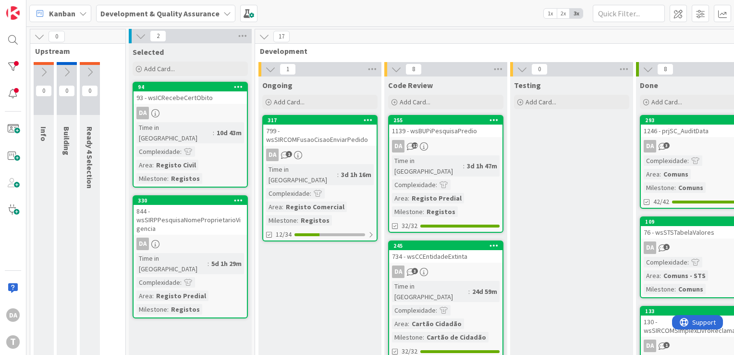
click at [399, 14] on span "2x" at bounding box center [563, 14] width 13 height 10
